Goal: Contribute content: Add original content to the website for others to see

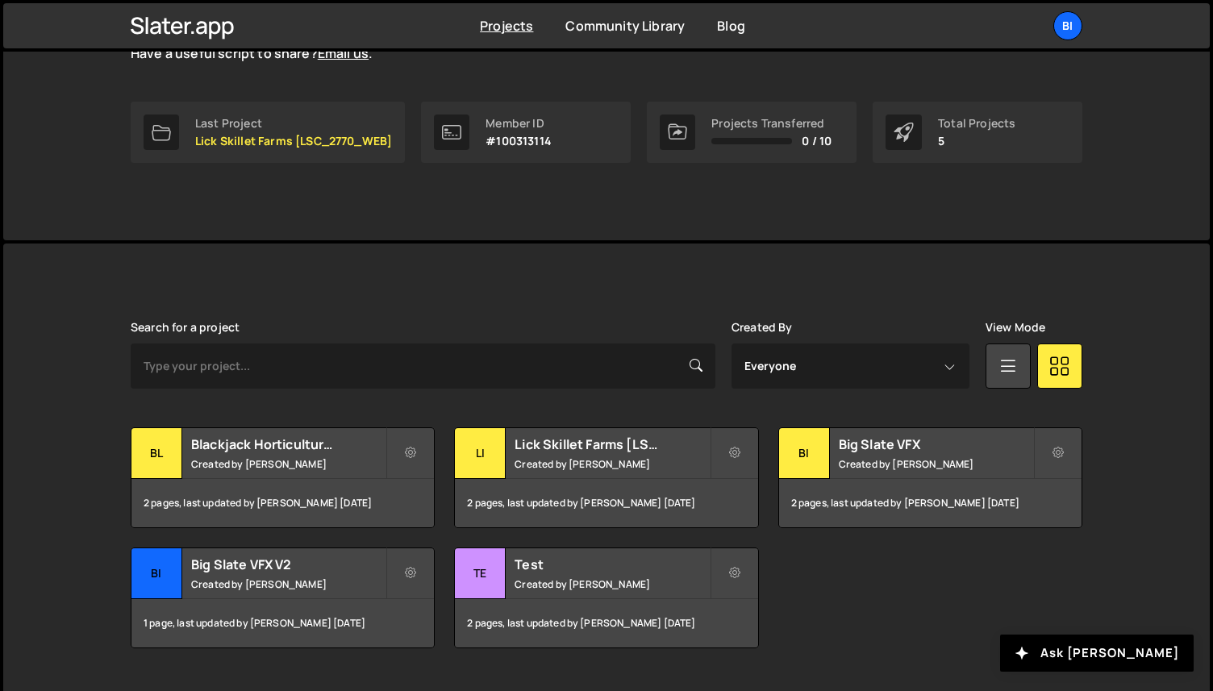
scroll to position [259, 0]
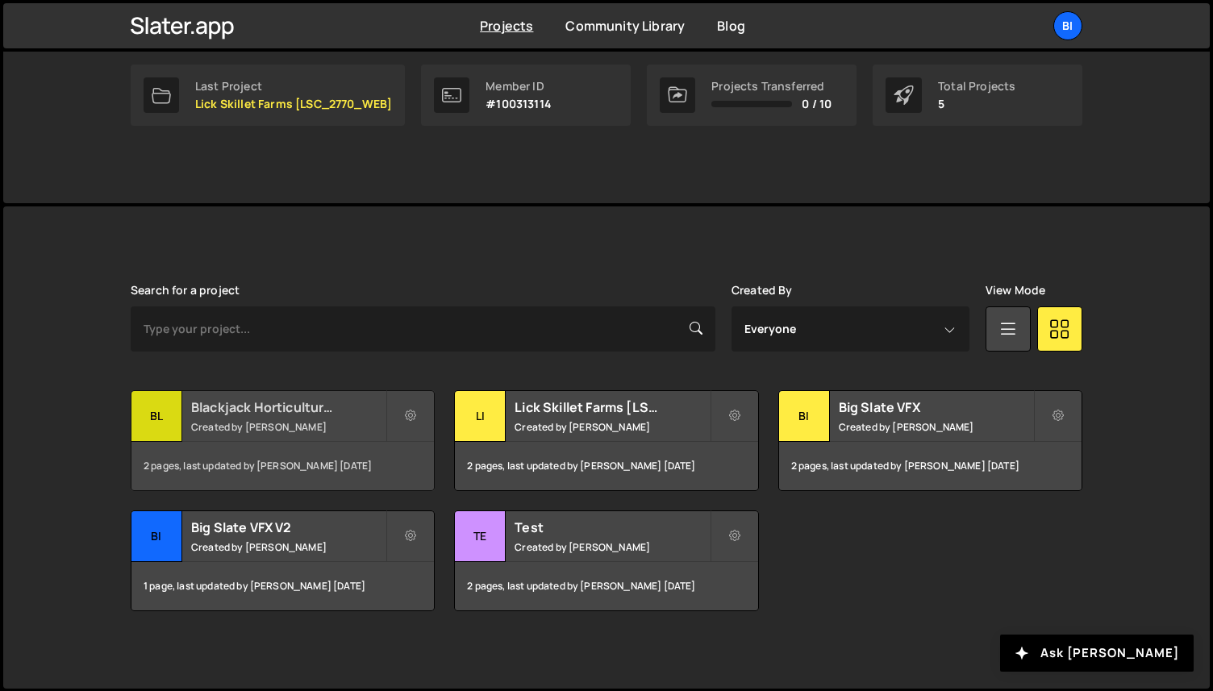
click at [293, 432] on small "Created by [PERSON_NAME]" at bounding box center [288, 427] width 194 height 14
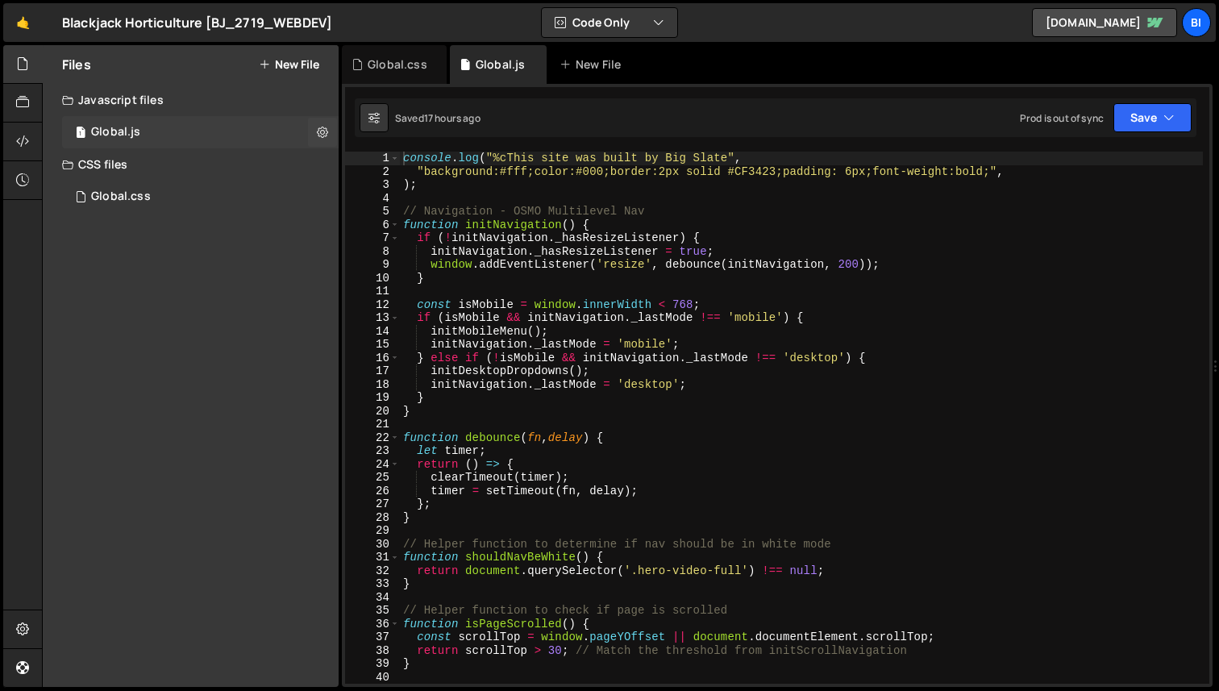
scroll to position [1935, 0]
click at [122, 140] on div "1 Global.js 0" at bounding box center [200, 132] width 277 height 32
click at [611, 223] on div "console . log ( "%cThis site was built by Big Slate" , "background:#fff;color:#…" at bounding box center [801, 431] width 803 height 559
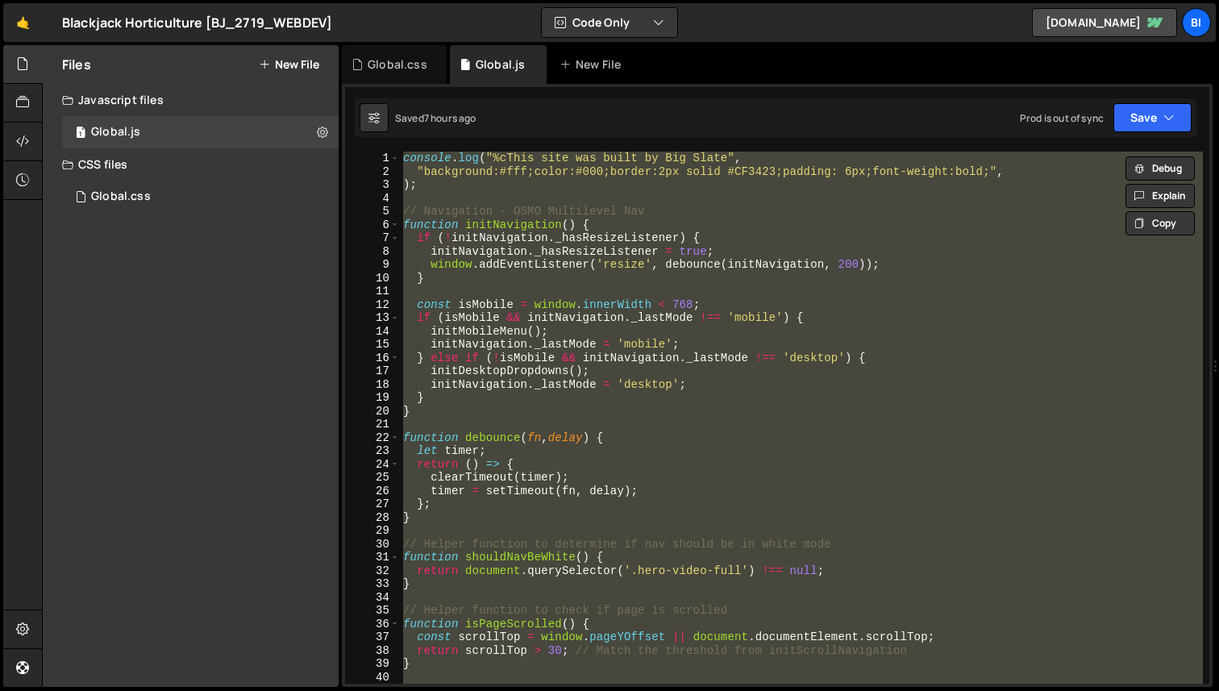
click at [700, 223] on div "console . log ( "%cThis site was built by Big Slate" , "background:#fff;color:#…" at bounding box center [801, 418] width 803 height 532
type textarea "function initNavigation() {"
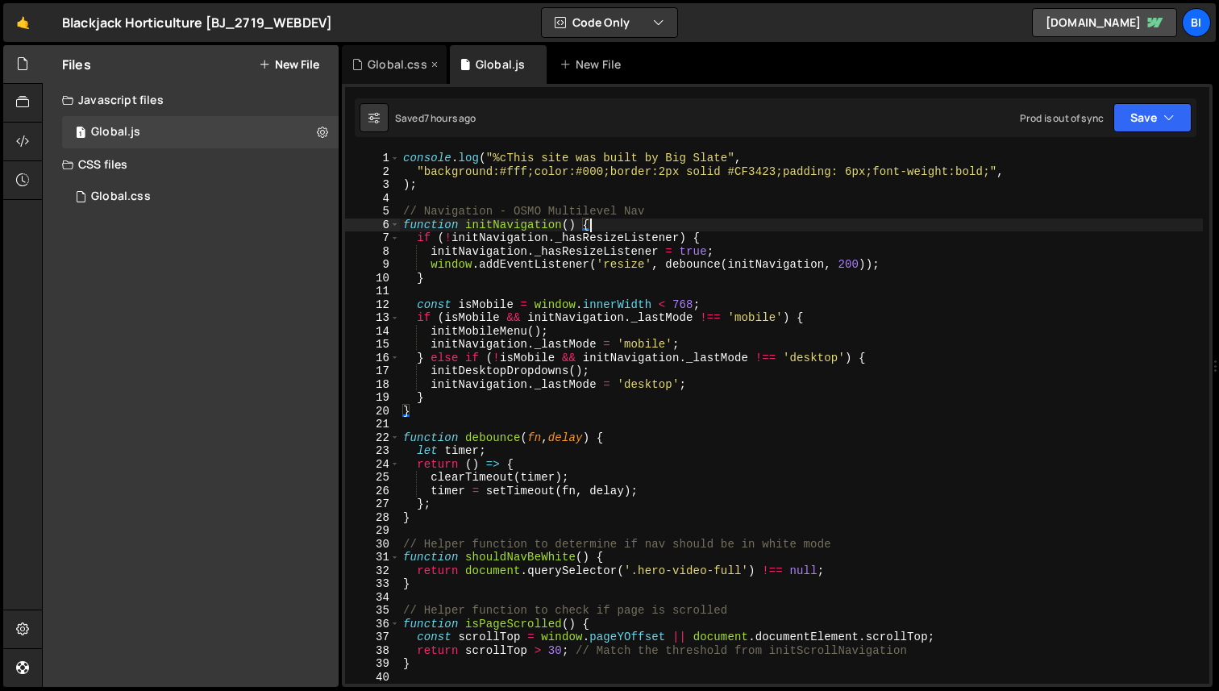
click at [386, 76] on div "Global.css" at bounding box center [394, 64] width 105 height 39
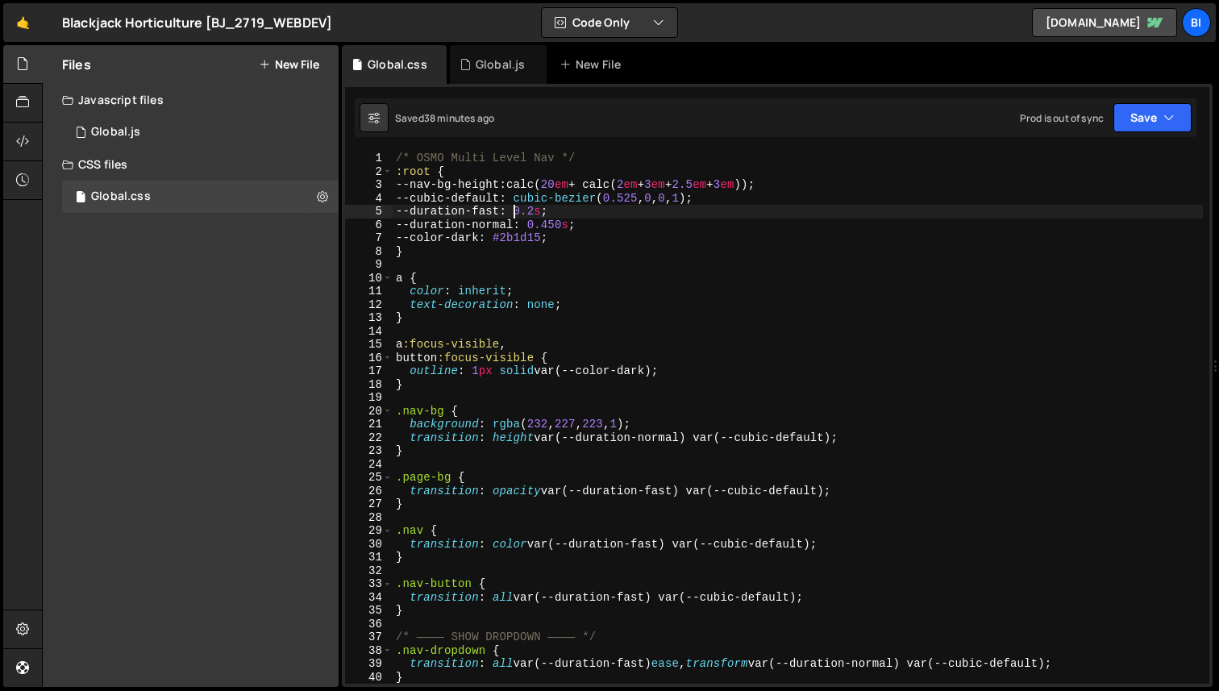
click at [512, 205] on div "/* OSMO Multi Level Nav */ :root { --nav-bg-height : calc( 20 em + calc( 2 em +…" at bounding box center [798, 431] width 810 height 559
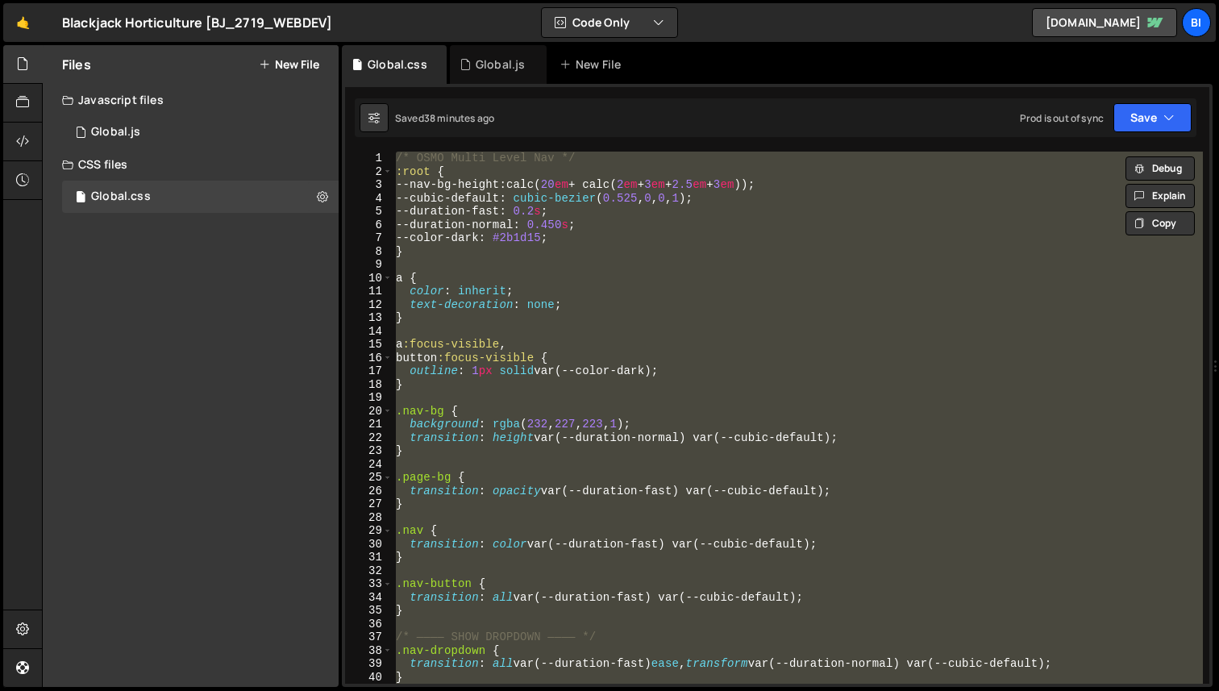
click at [626, 229] on div "/* OSMO Multi Level Nav */ :root { --nav-bg-height : calc( 20 em + calc( 2 em +…" at bounding box center [798, 418] width 810 height 532
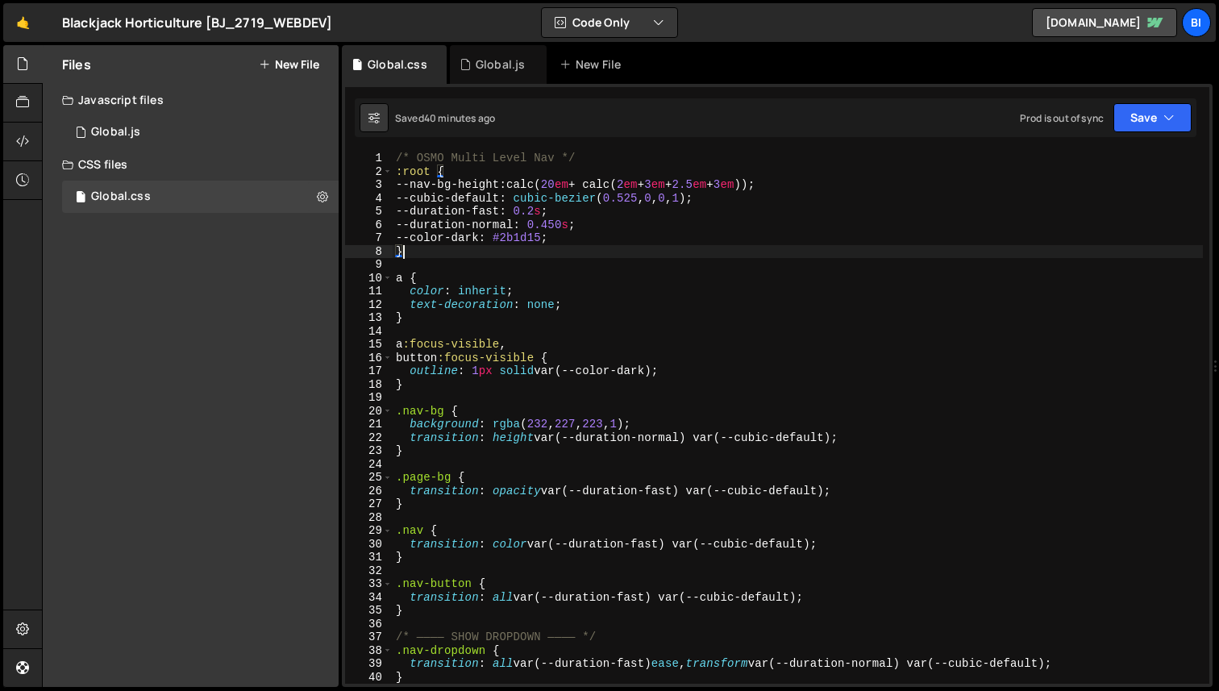
click at [506, 257] on div "/* OSMO Multi Level Nav */ :root { --nav-bg-height : calc( 20 em + calc( 2 em +…" at bounding box center [798, 431] width 810 height 559
type textarea "}"
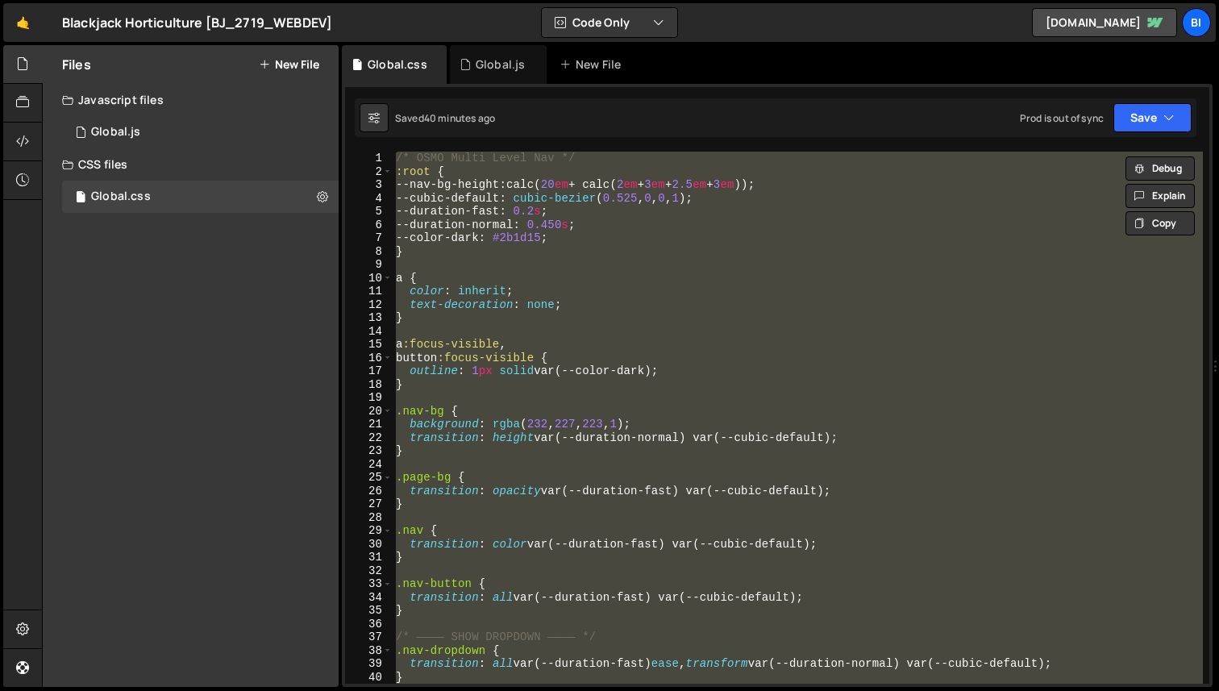
paste textarea
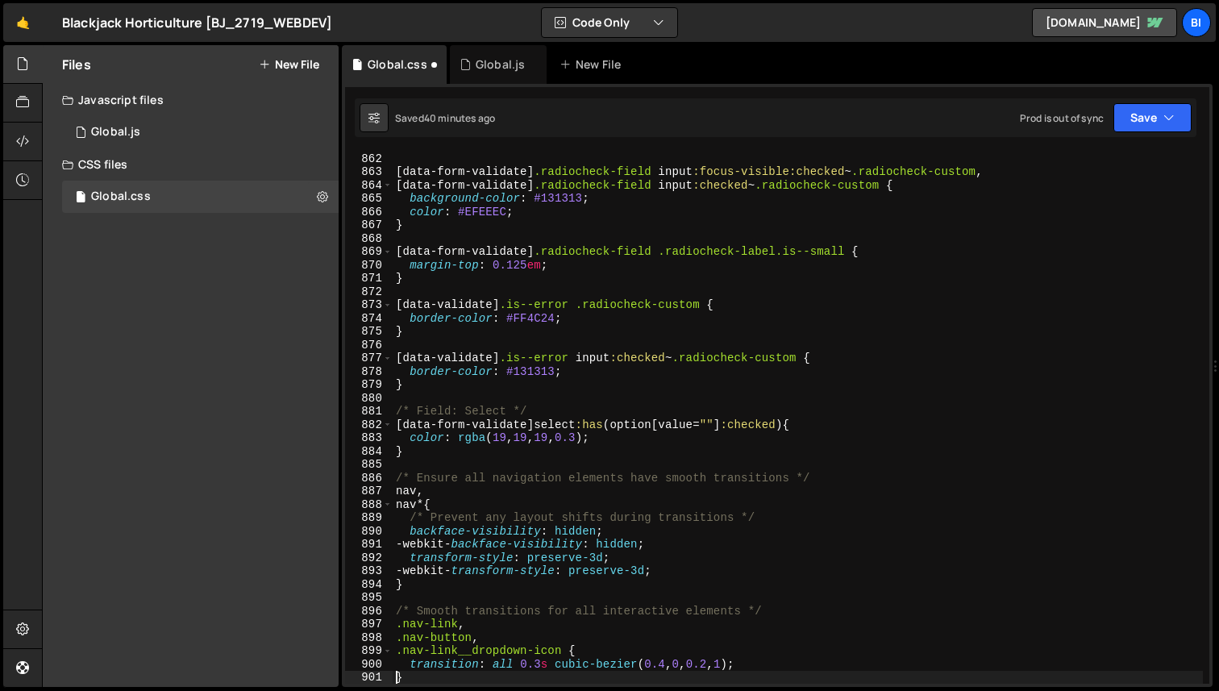
type textarea "}"
click at [486, 65] on div "Global.js" at bounding box center [500, 64] width 49 height 16
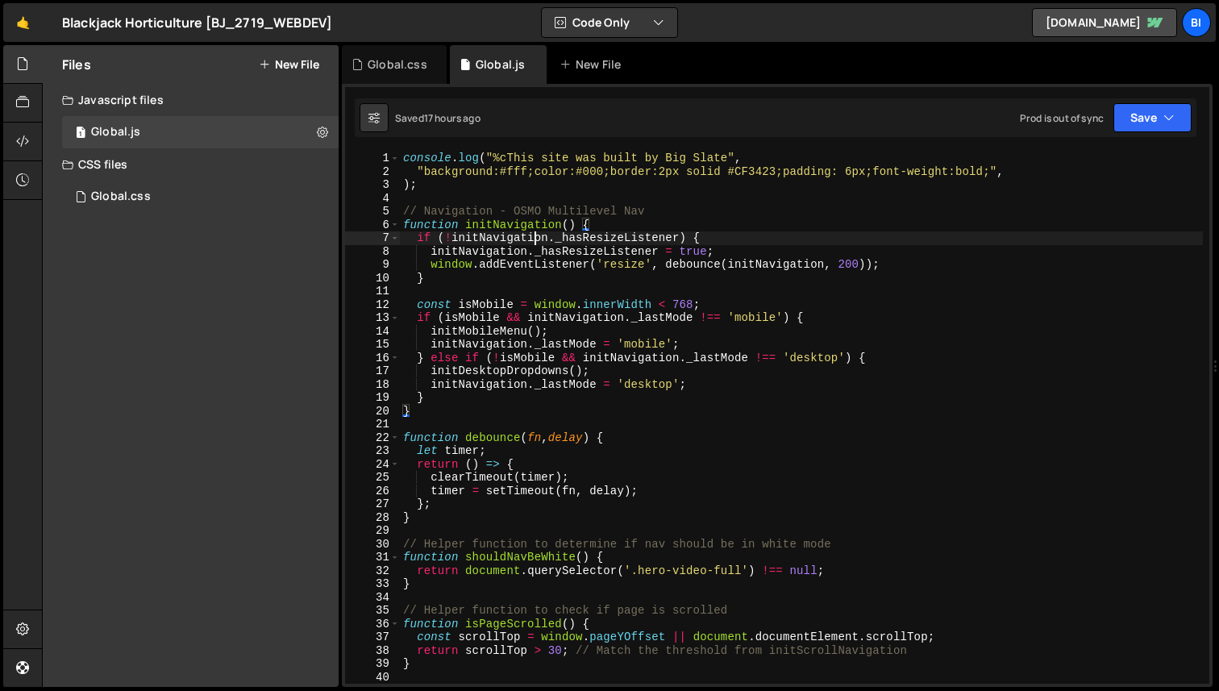
click at [535, 237] on div "console . log ( "%cThis site was built by Big Slate" , "background:#fff;color:#…" at bounding box center [801, 431] width 803 height 559
type textarea "initContentRevealScroll();"
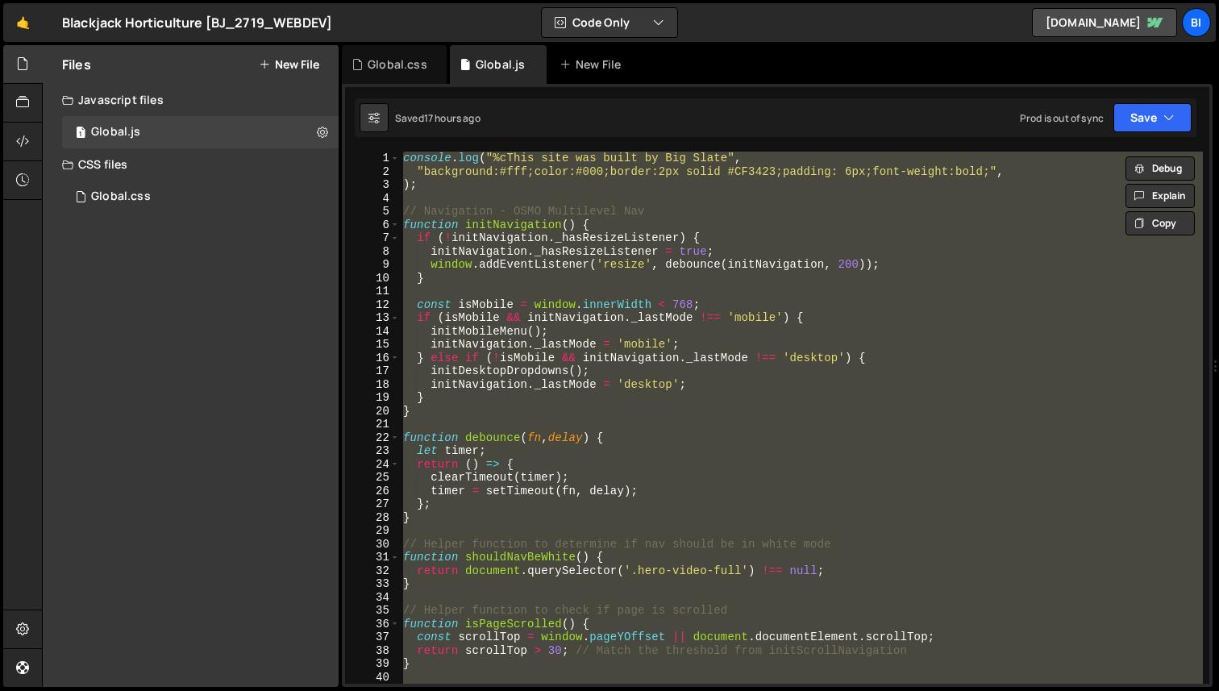
paste textarea
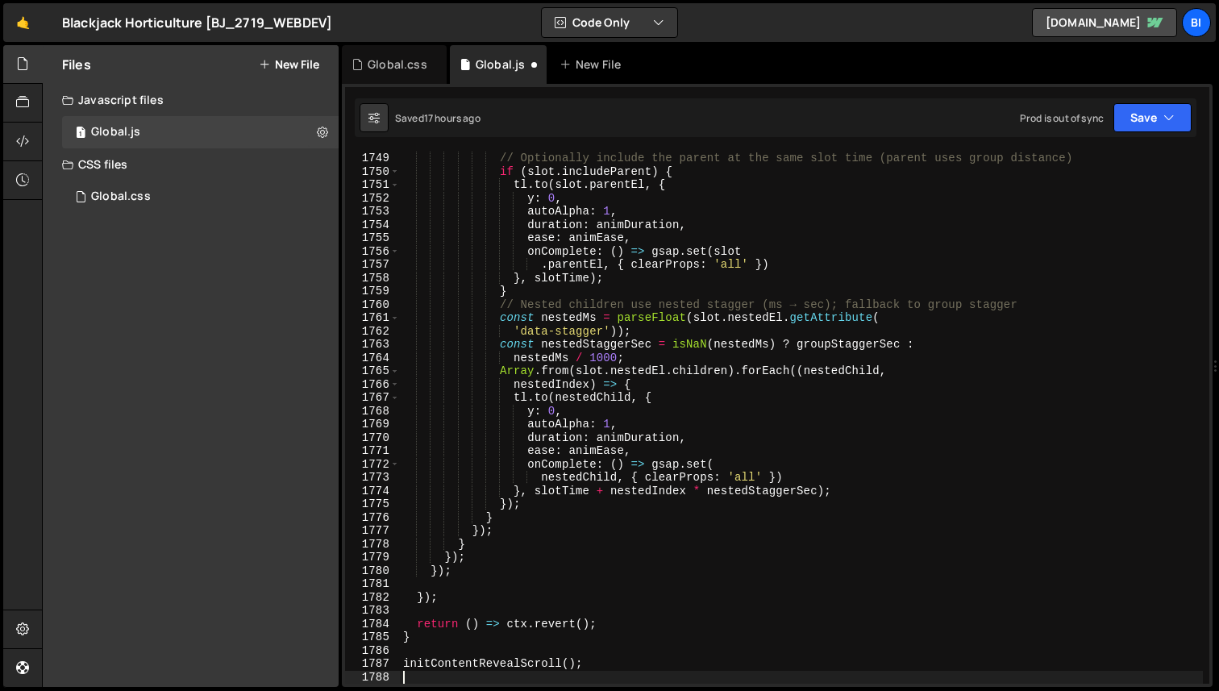
scroll to position [23281, 0]
click at [543, 306] on div "// Optionally include the parent at the same slot time (parent uses group dista…" at bounding box center [801, 431] width 803 height 559
click at [539, 226] on div "// Optionally include the parent at the same slot time (parent uses group dista…" at bounding box center [801, 431] width 803 height 559
type textarea "duration: animDuration,"
click at [402, 79] on div "Global.css" at bounding box center [394, 64] width 105 height 39
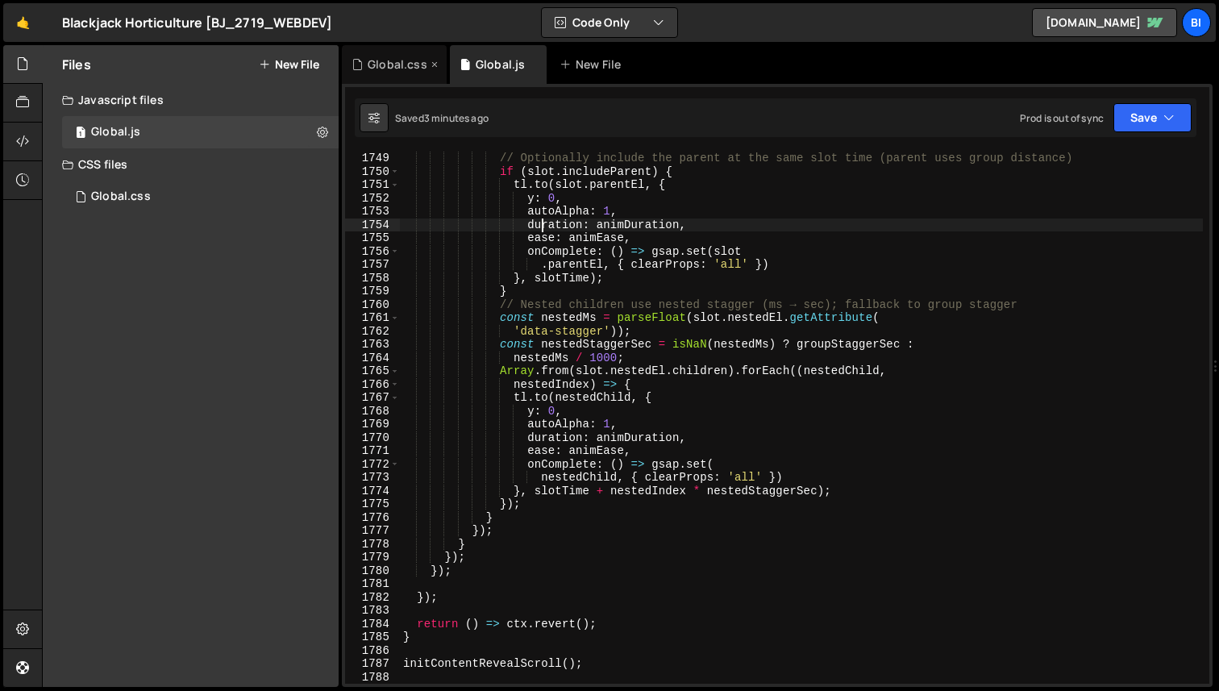
scroll to position [0, 0]
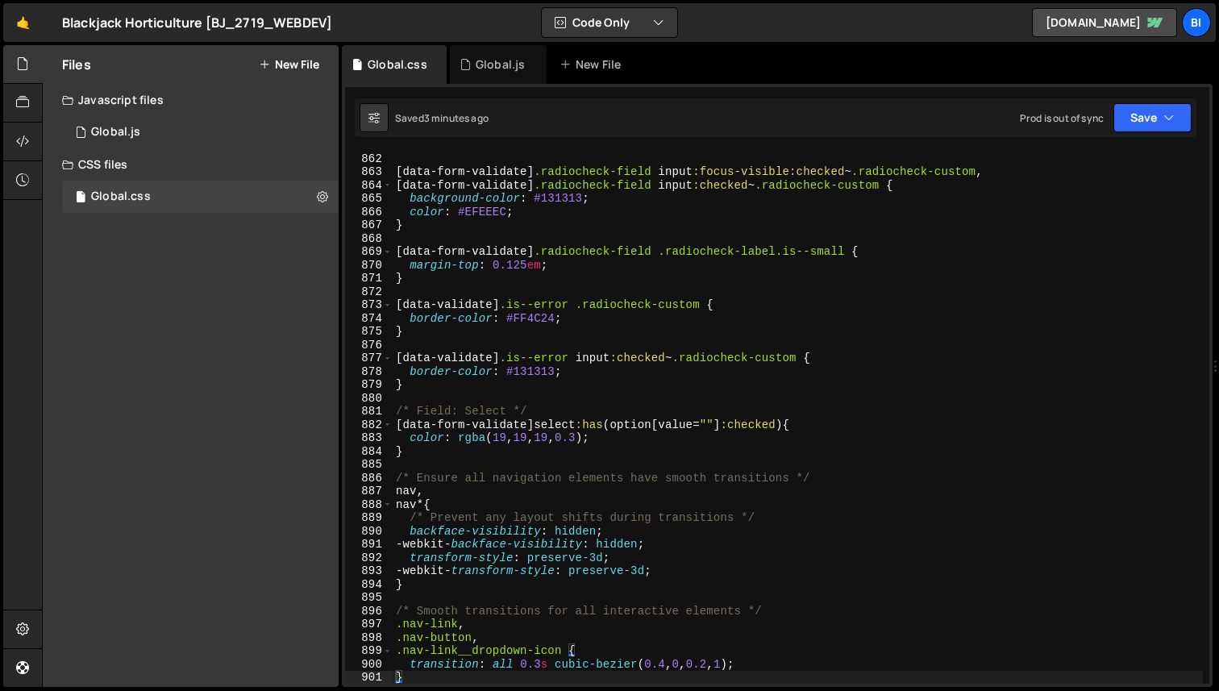
click at [559, 277] on div "[ data-form-validate ] .radiocheck-field input :focus-visible:checked ~ .radioc…" at bounding box center [798, 431] width 810 height 559
type textarea "}"
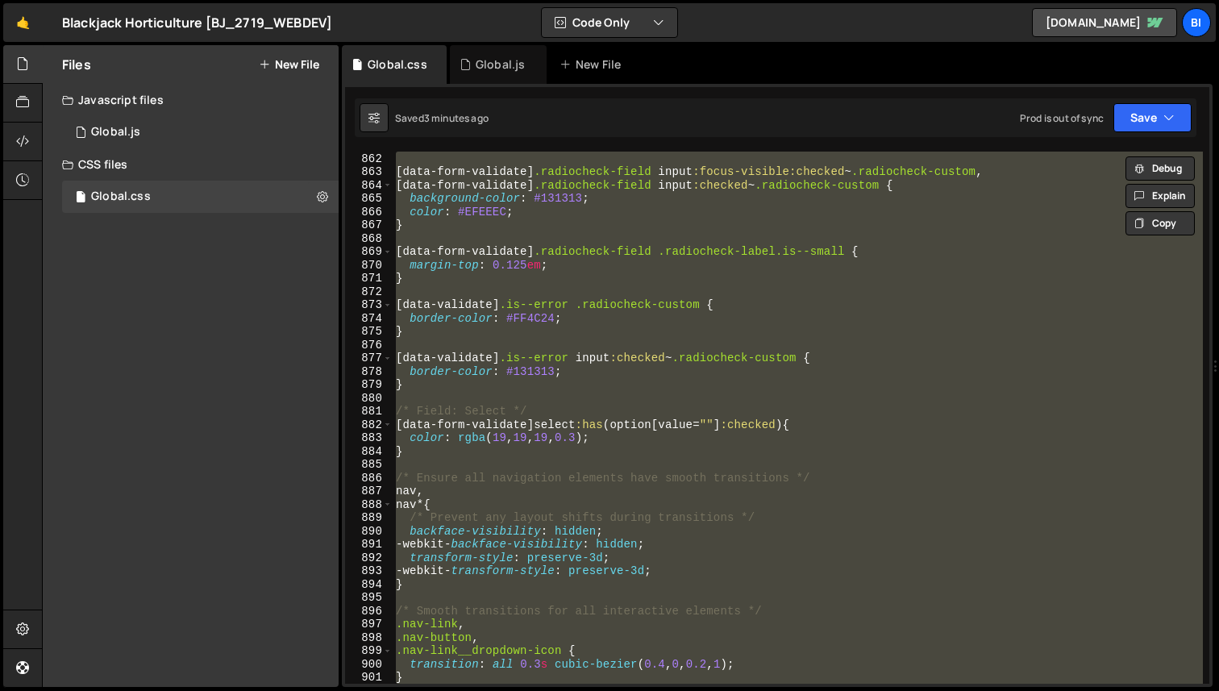
paste textarea
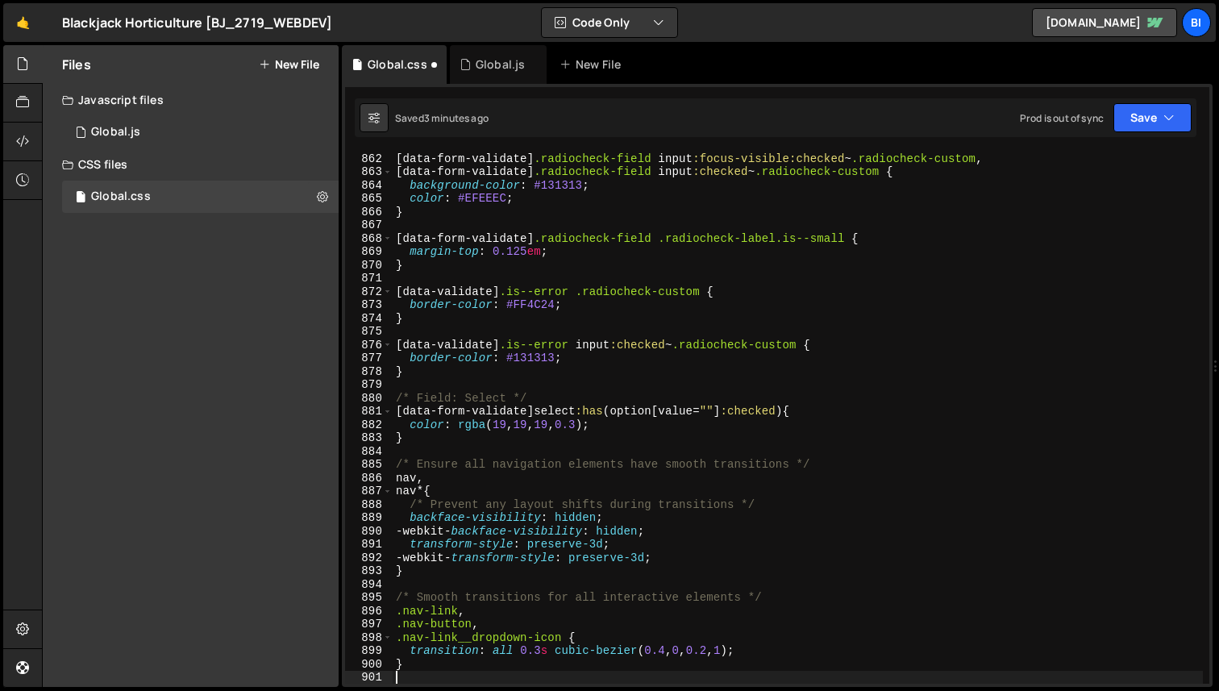
type textarea "/* Smooth transitions for all interactive elements */"
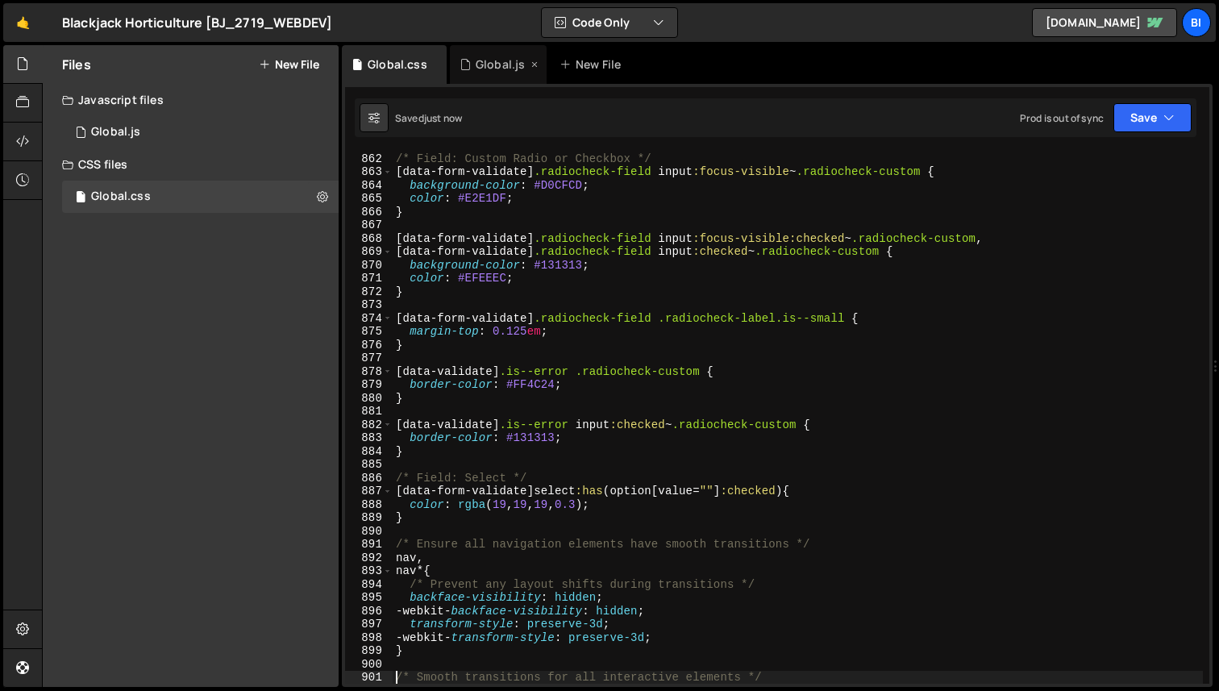
click at [483, 65] on div "Global.js" at bounding box center [500, 64] width 49 height 16
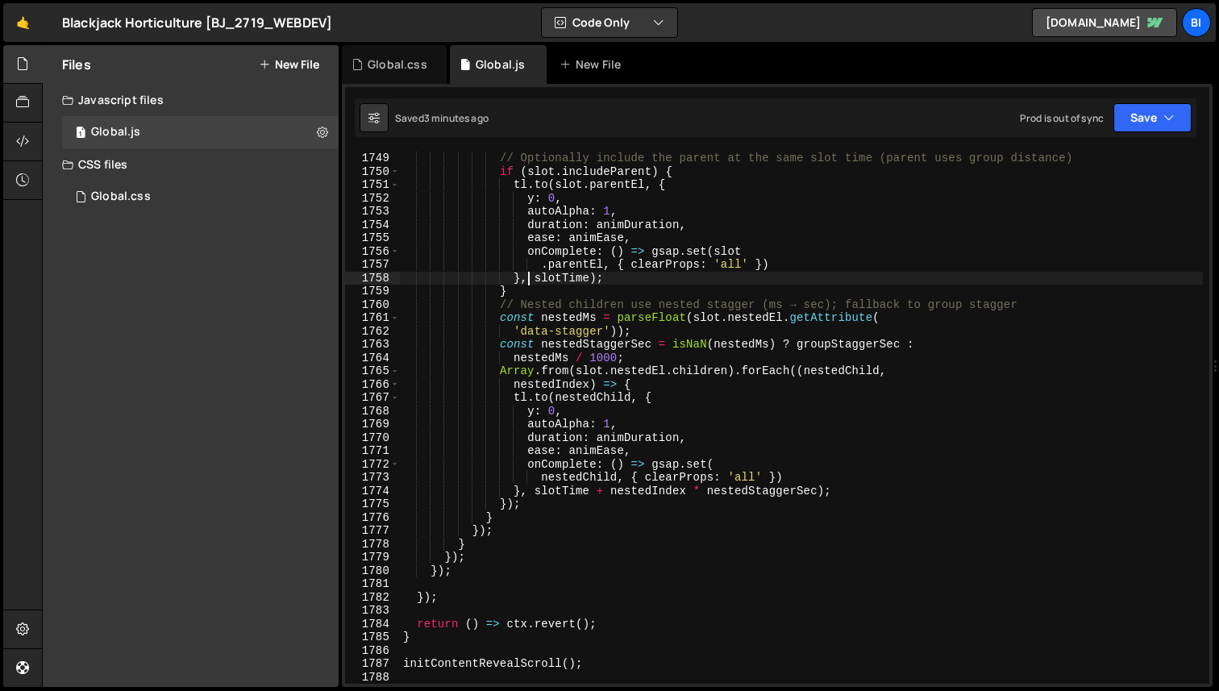
click at [526, 277] on div "// Optionally include the parent at the same slot time (parent uses group dista…" at bounding box center [801, 431] width 803 height 559
type textarea "initContentRevealScroll();"
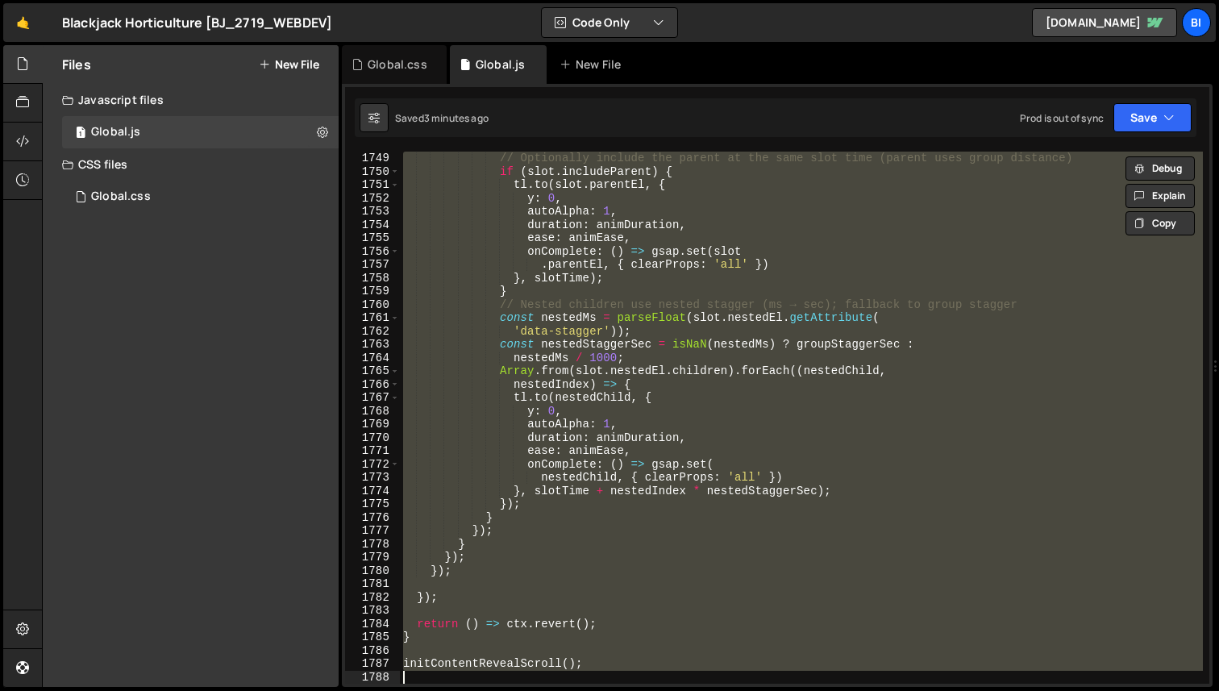
paste textarea
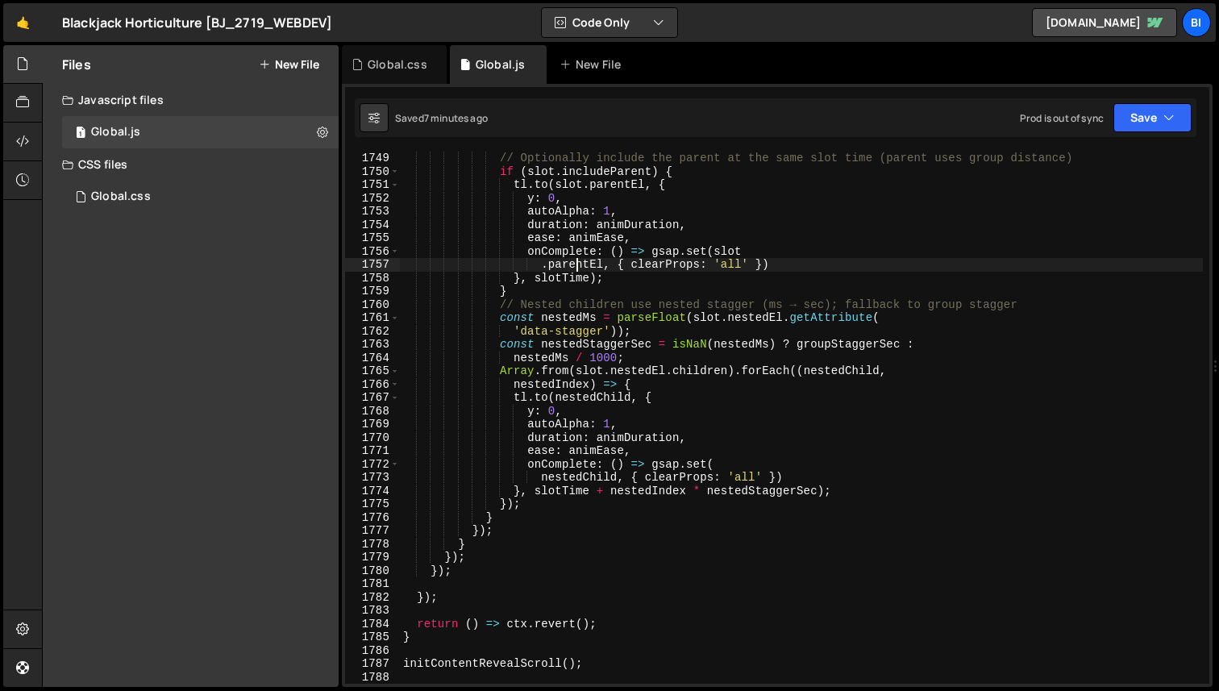
click at [575, 260] on div "// Optionally include the parent at the same slot time (parent uses group dista…" at bounding box center [801, 431] width 803 height 559
type textarea ".parentEl, { clearProps: 'all' })"
click at [400, 78] on div "Global.css" at bounding box center [394, 64] width 105 height 39
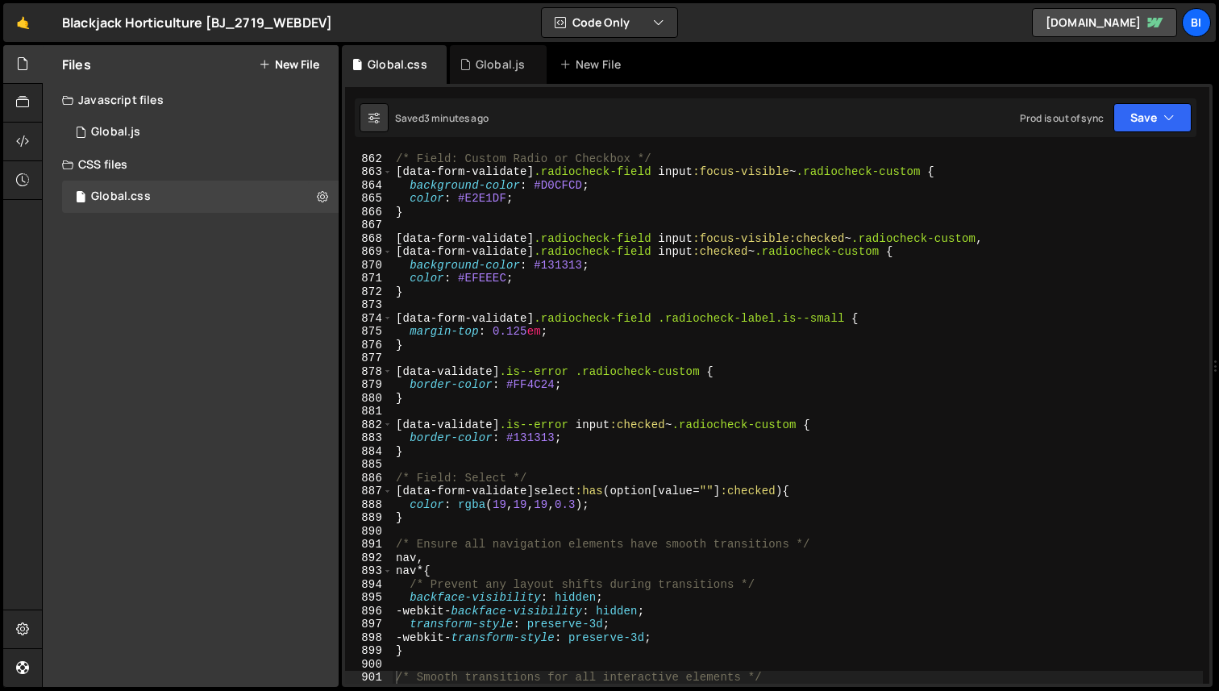
click at [617, 301] on div "/* Field: Custom Radio or Checkbox */ [ data-form-validate ] .radiocheck-field …" at bounding box center [798, 431] width 810 height 559
type textarea "}"
paste textarea
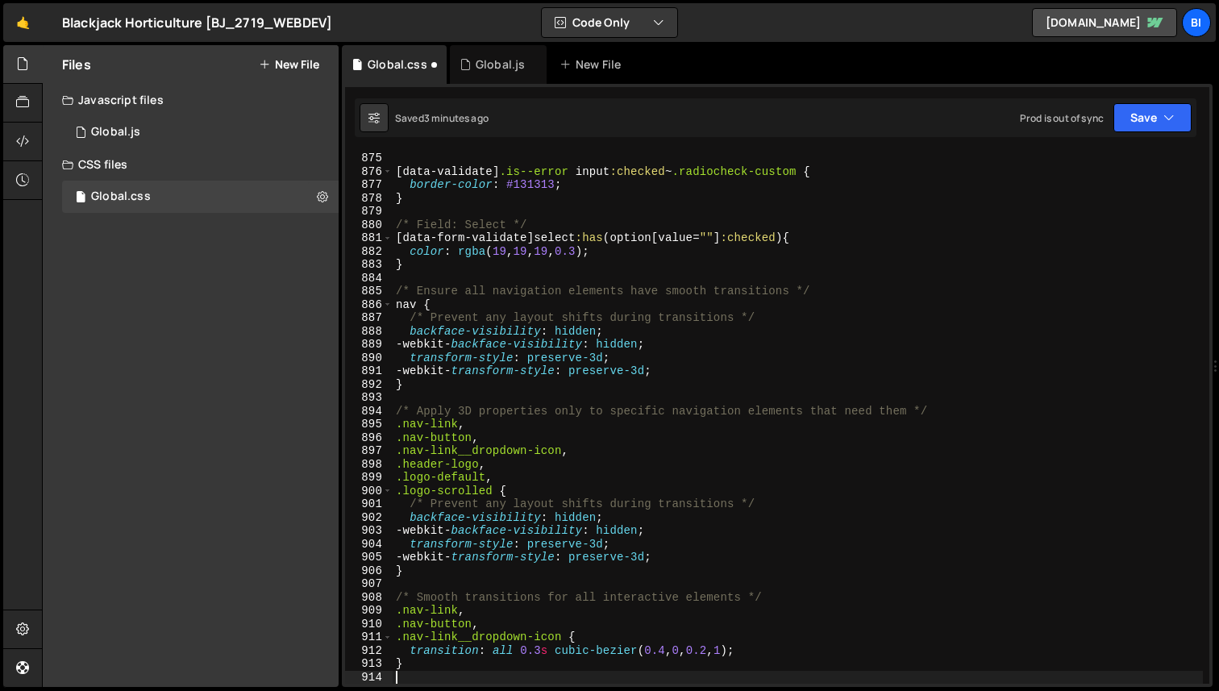
scroll to position [11627, 0]
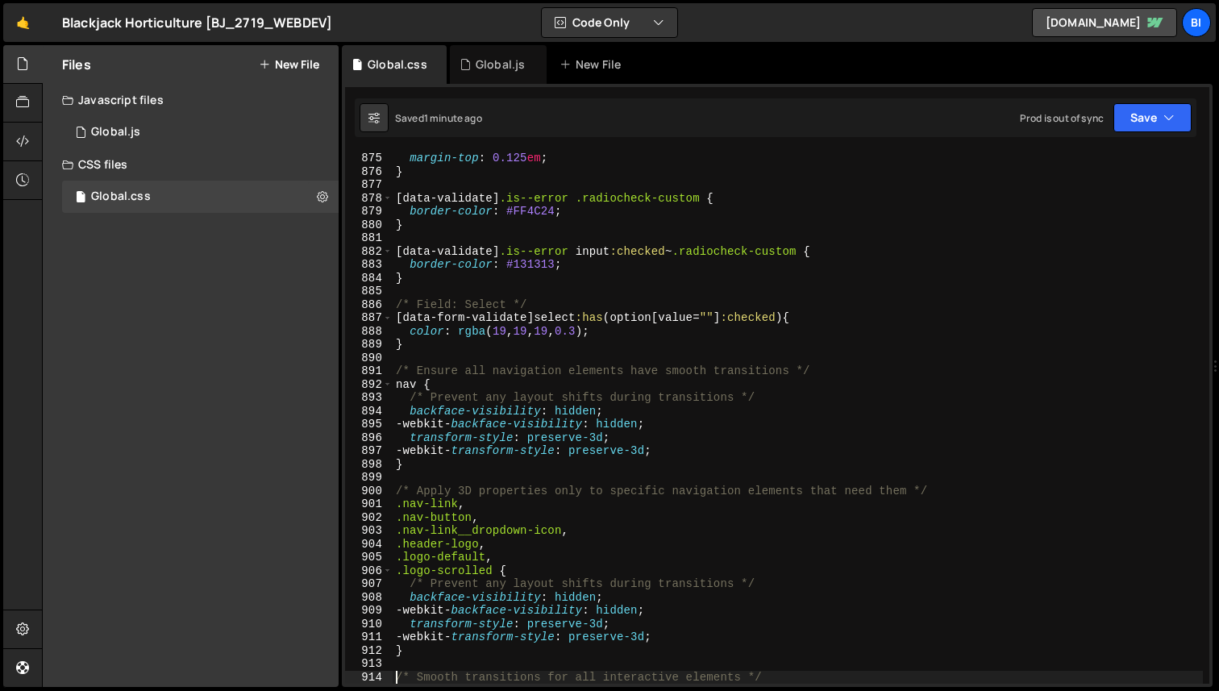
click at [556, 247] on div "margin-top : 0.125 em ; } [ data-validate ] .is--error .radiocheck-custom { bor…" at bounding box center [798, 431] width 810 height 559
type textarea "}"
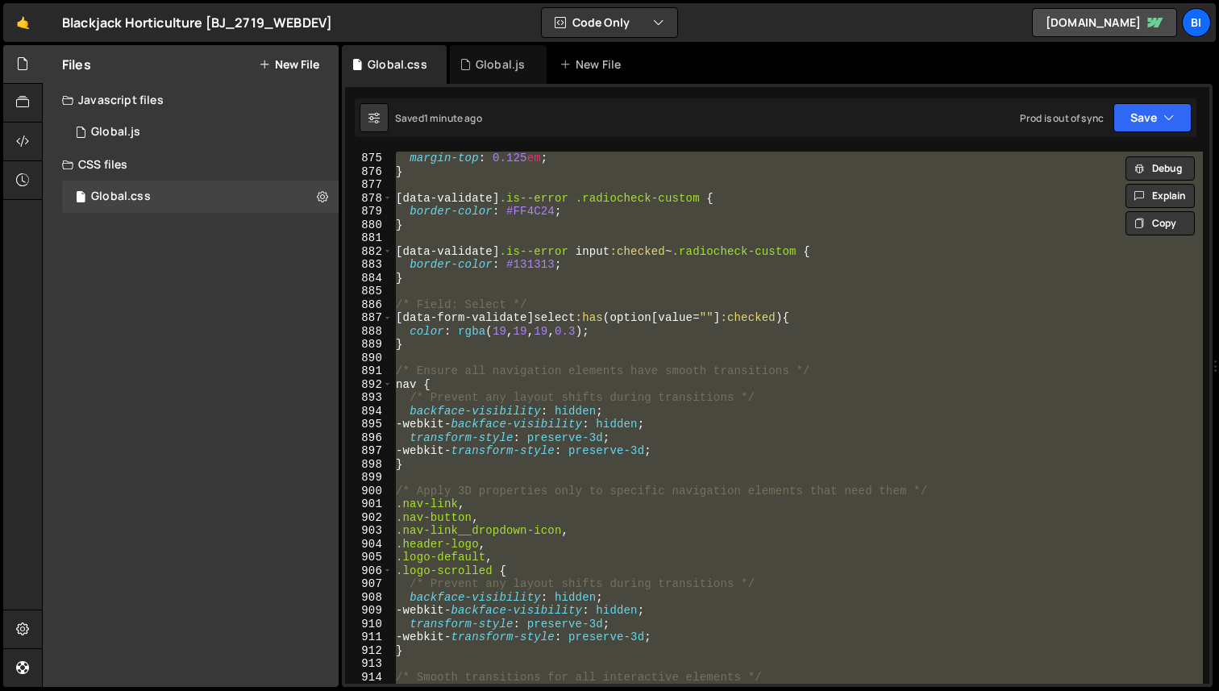
paste textarea
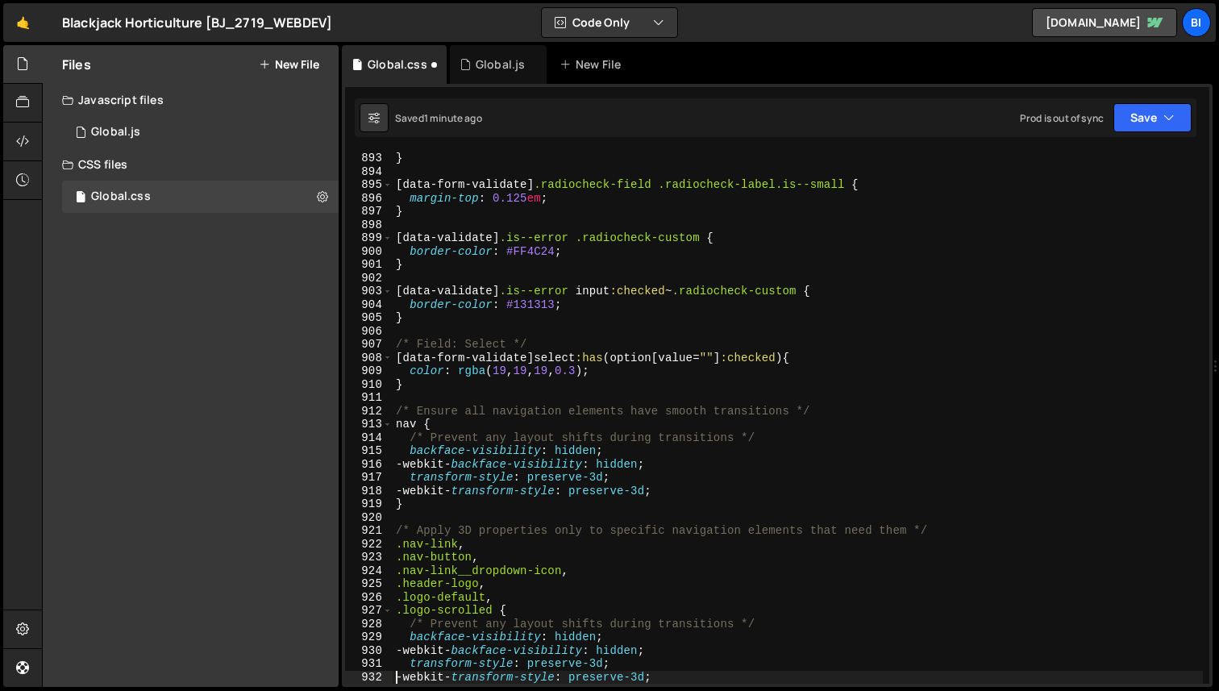
type textarea "-webkit-transform-style: preserve-3d;"
click at [416, 224] on div "} [ data-form-validate ] .radiocheck-field .radiocheck-label.is--small { margin…" at bounding box center [798, 431] width 810 height 559
type textarea "}"
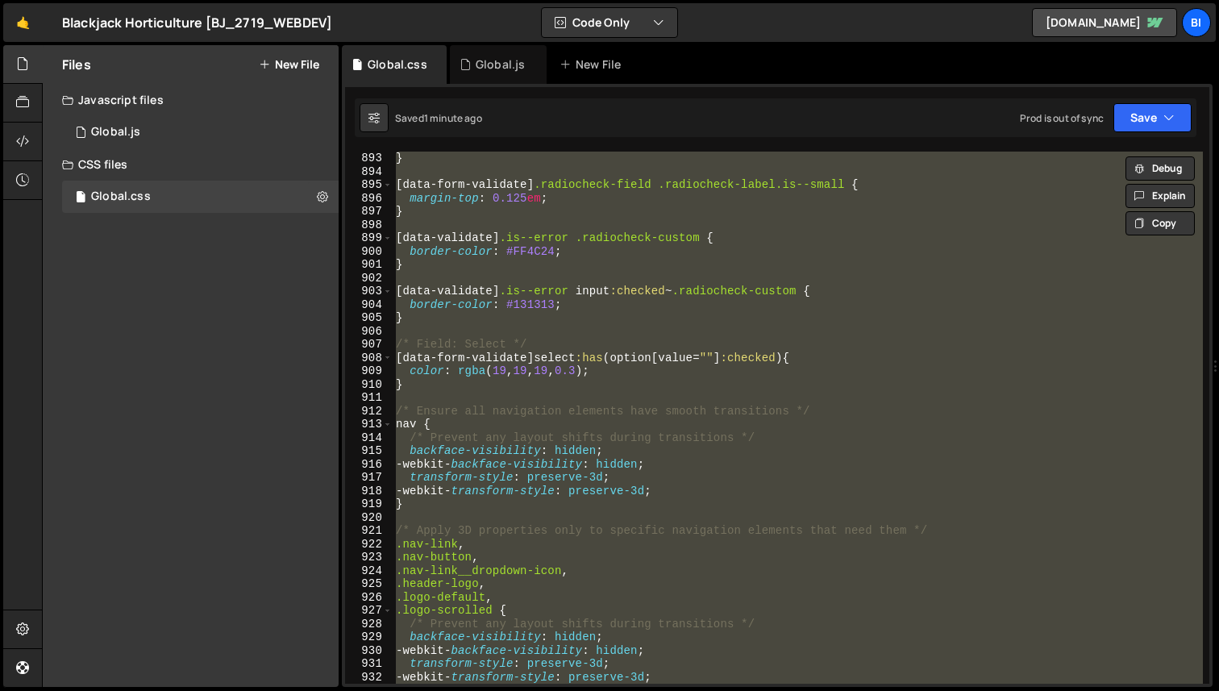
paste textarea
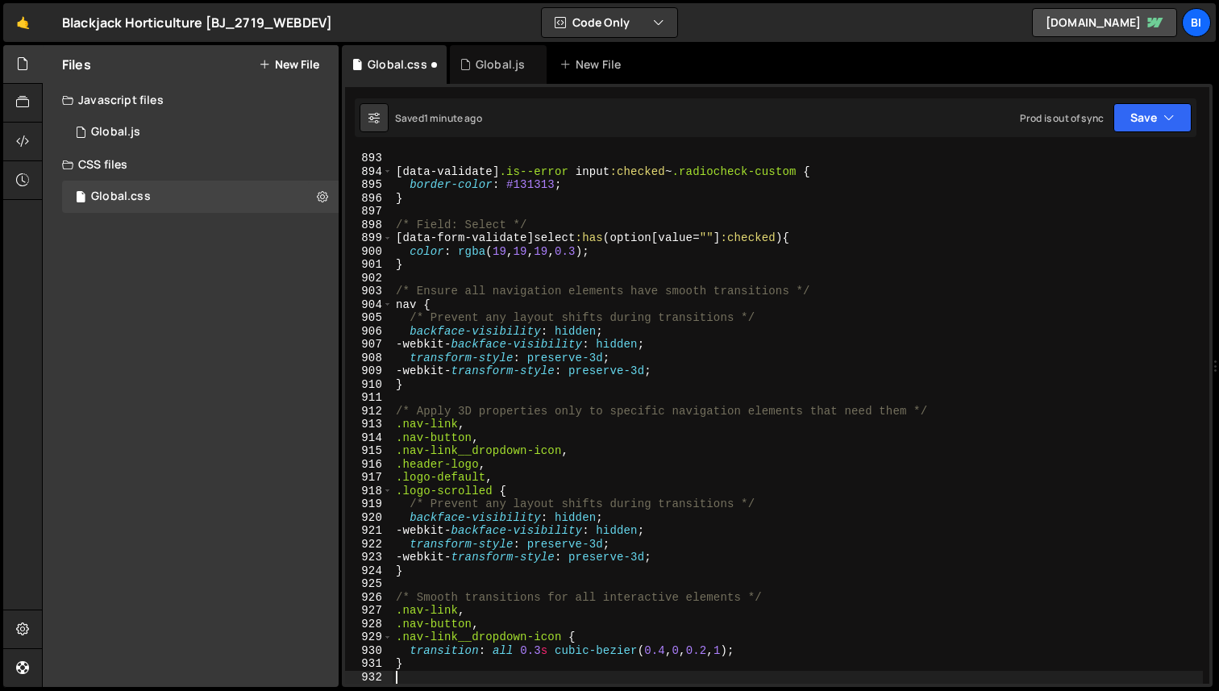
type textarea "-webkit-transform-style: preserve-3d;"
